Goal: Navigation & Orientation: Find specific page/section

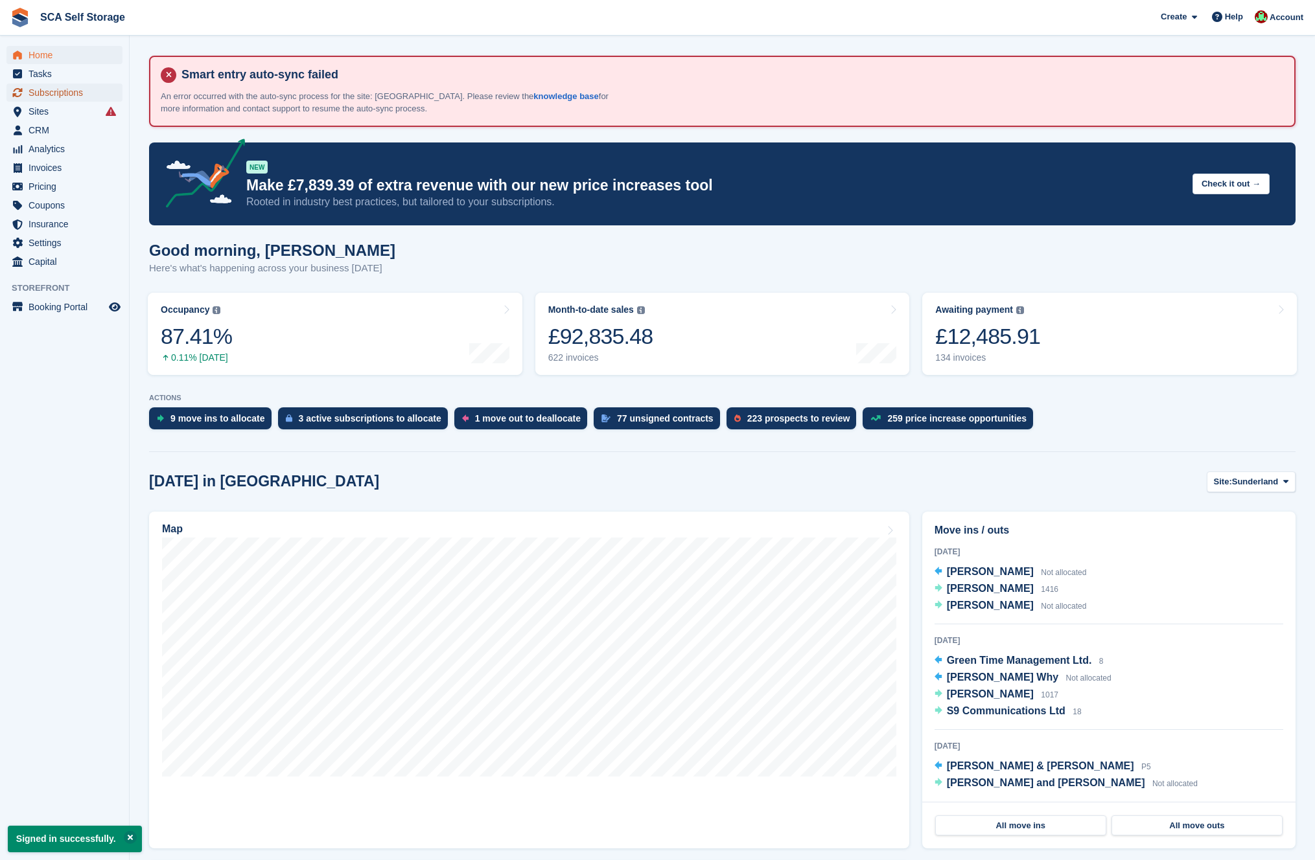
click at [52, 90] on span "Subscriptions" at bounding box center [68, 93] width 78 height 18
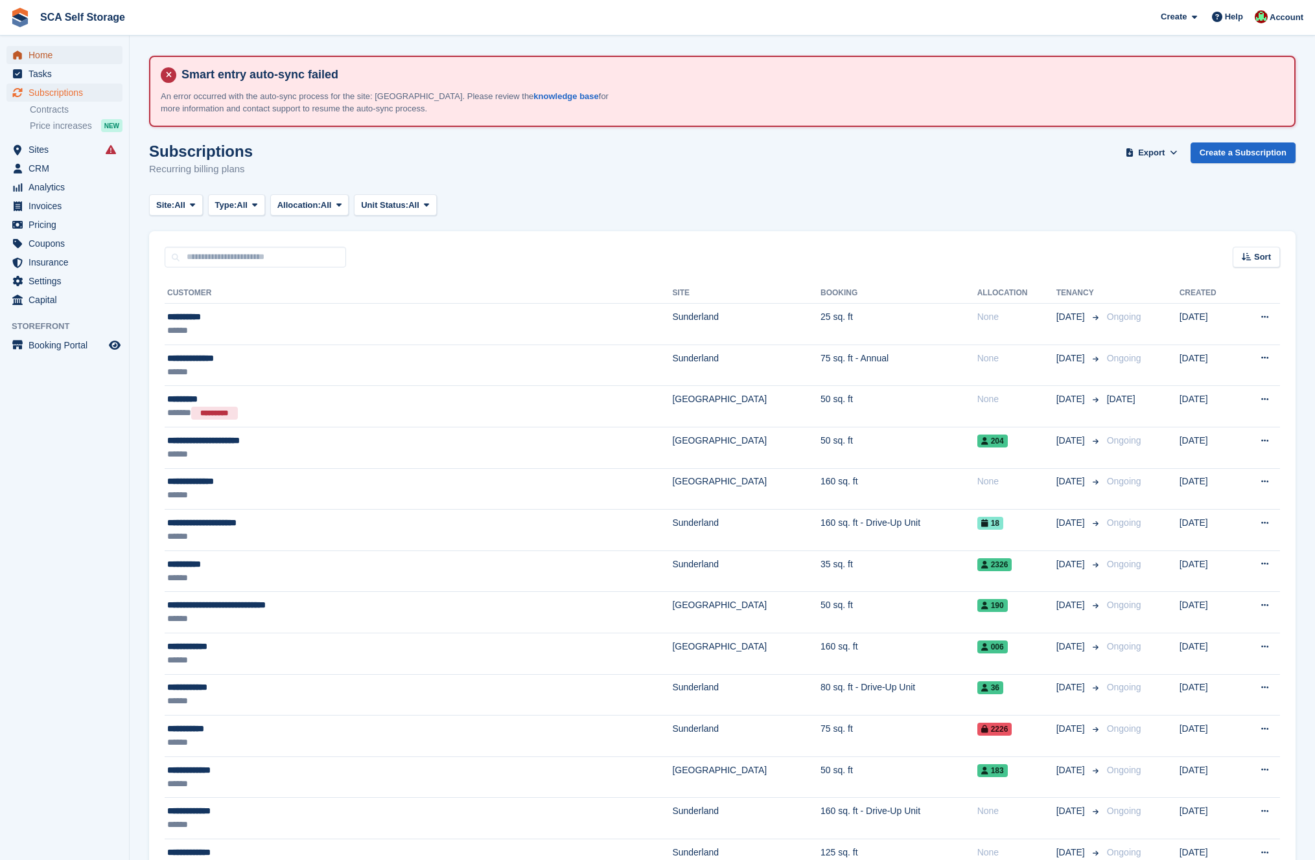
click at [40, 56] on span "Home" at bounding box center [68, 55] width 78 height 18
